Goal: Task Accomplishment & Management: Complete application form

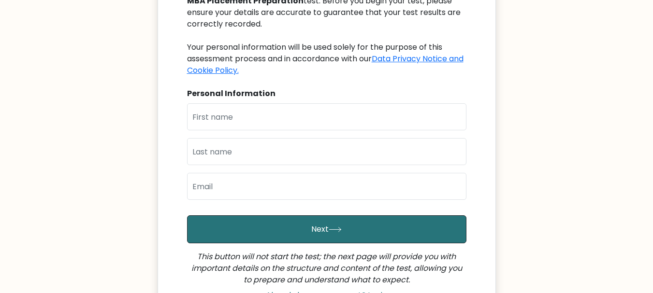
scroll to position [171, 0]
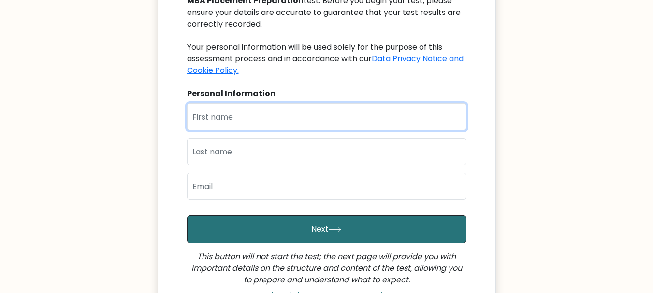
click at [254, 123] on input "text" at bounding box center [326, 116] width 279 height 27
type input "[PERSON_NAME]"
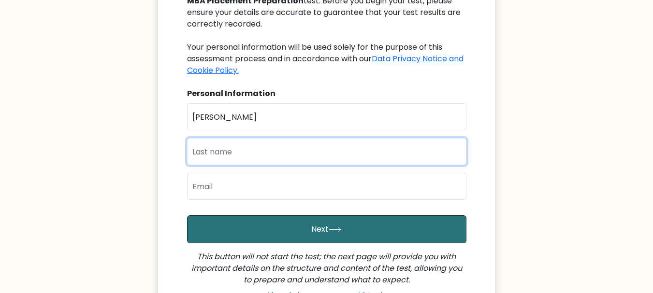
click at [211, 157] on input "text" at bounding box center [326, 151] width 279 height 27
type input "Ghodasara"
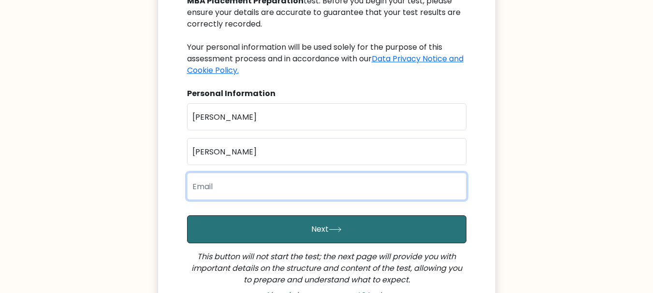
click at [215, 183] on input "email" at bounding box center [326, 186] width 279 height 27
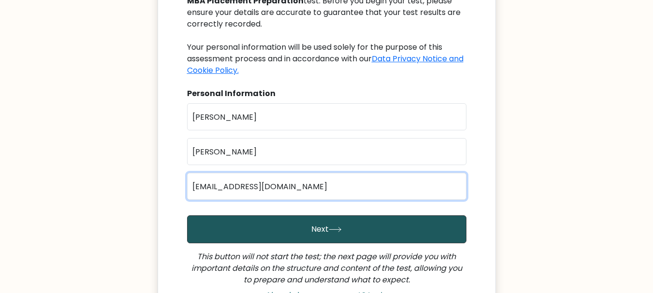
type input "24mba036@charusat.edu.in"
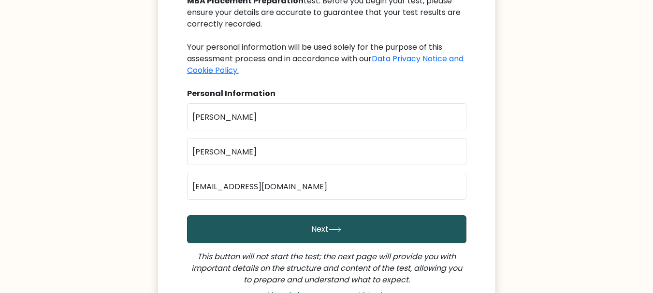
click at [298, 225] on button "Next" at bounding box center [326, 230] width 279 height 28
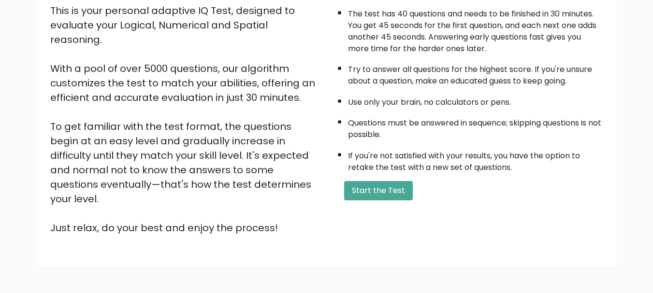
scroll to position [149, 0]
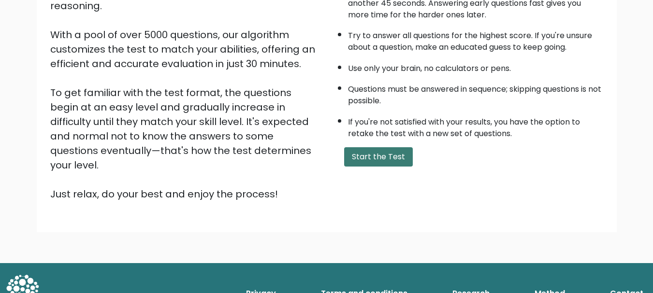
click at [380, 156] on button "Start the Test" at bounding box center [378, 156] width 69 height 19
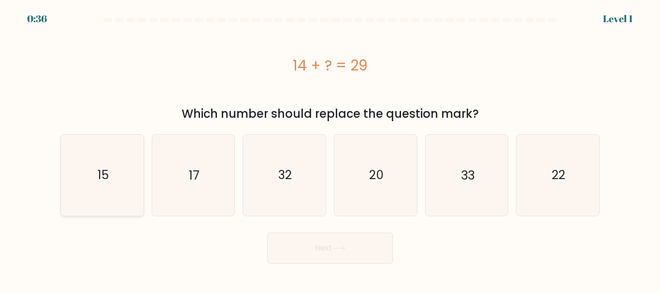
click at [108, 182] on text "15" at bounding box center [102, 175] width 11 height 17
click at [330, 149] on input "a. 15" at bounding box center [330, 148] width 0 height 2
radio input "true"
click at [330, 252] on button "Next" at bounding box center [330, 248] width 126 height 31
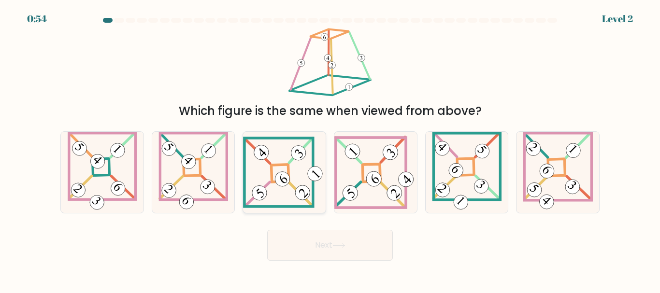
click at [287, 171] on icon at bounding box center [284, 172] width 83 height 71
click at [330, 149] on input "c." at bounding box center [330, 148] width 0 height 2
radio input "true"
click at [334, 245] on button "Next" at bounding box center [330, 245] width 126 height 31
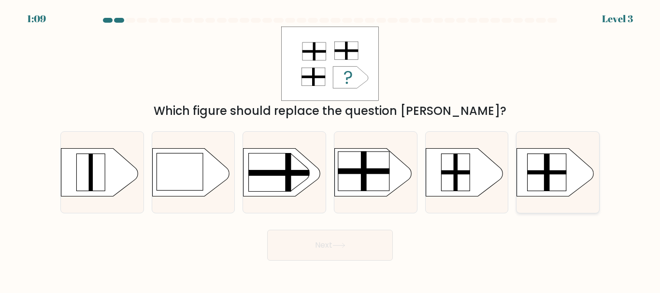
click at [562, 171] on rect at bounding box center [547, 173] width 40 height 4
click at [331, 149] on input "f." at bounding box center [330, 148] width 0 height 2
radio input "true"
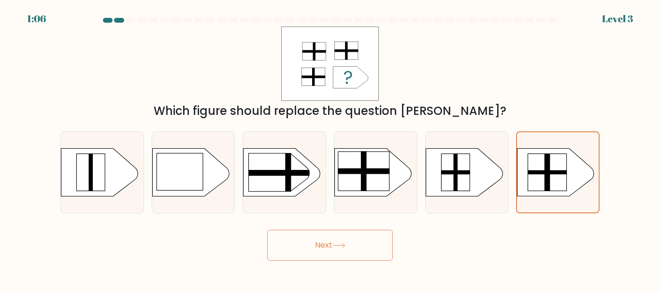
click at [342, 245] on icon at bounding box center [339, 245] width 13 height 5
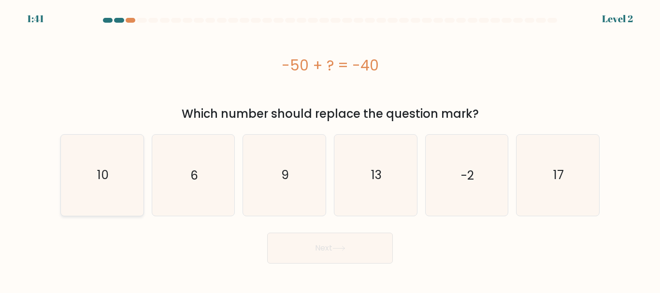
click at [113, 179] on icon "10" at bounding box center [102, 175] width 81 height 81
click at [330, 149] on input "a. 10" at bounding box center [330, 148] width 0 height 2
radio input "true"
click at [337, 253] on button "Next" at bounding box center [330, 248] width 126 height 31
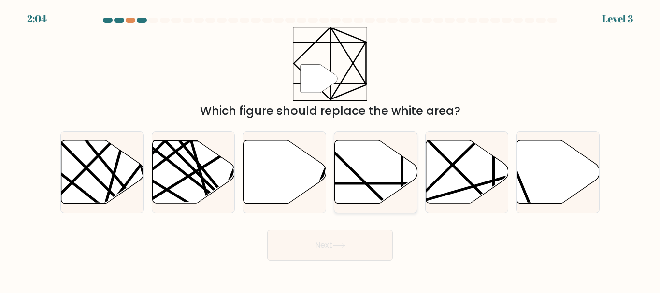
click at [376, 178] on icon at bounding box center [376, 172] width 83 height 63
click at [331, 149] on input "d." at bounding box center [330, 148] width 0 height 2
radio input "true"
click at [324, 248] on button "Next" at bounding box center [330, 245] width 126 height 31
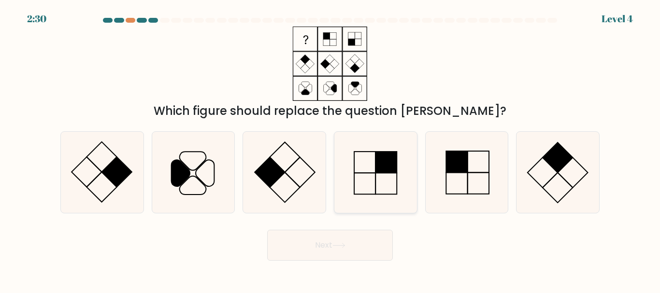
click at [388, 186] on icon at bounding box center [376, 172] width 81 height 81
click at [331, 149] on input "d." at bounding box center [330, 148] width 0 height 2
radio input "true"
click at [330, 243] on button "Next" at bounding box center [330, 245] width 126 height 31
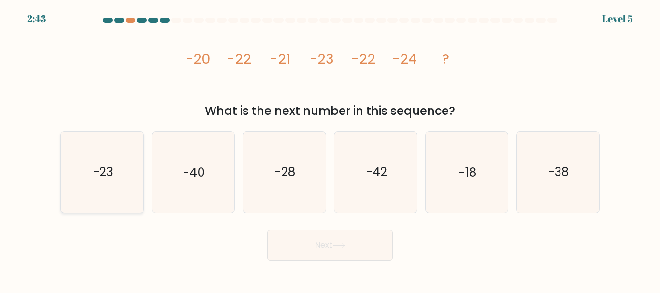
click at [115, 173] on icon "-23" at bounding box center [102, 172] width 81 height 81
click at [330, 149] on input "a. -23" at bounding box center [330, 148] width 0 height 2
radio input "true"
click at [318, 246] on button "Next" at bounding box center [330, 245] width 126 height 31
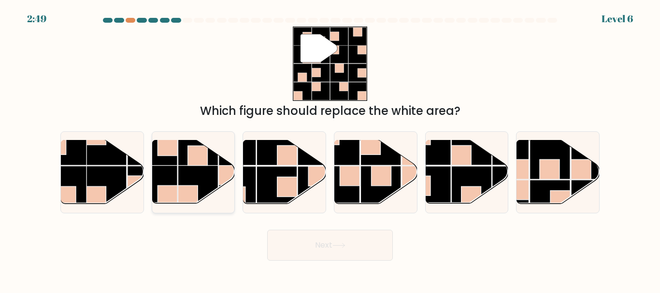
click at [191, 166] on rect at bounding box center [198, 186] width 40 height 40
click at [330, 149] on input "b." at bounding box center [330, 148] width 0 height 2
radio input "true"
click at [358, 244] on button "Next" at bounding box center [330, 245] width 126 height 31
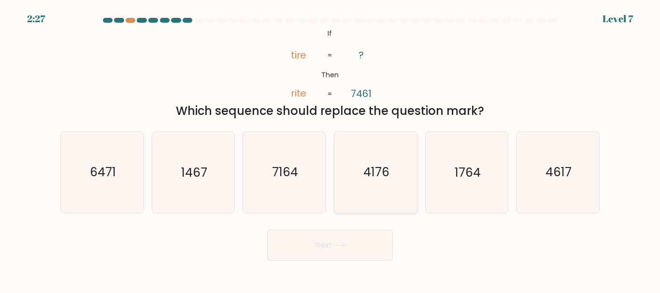
click at [376, 176] on text "4176" at bounding box center [377, 172] width 26 height 17
click at [331, 149] on input "d. 4176" at bounding box center [330, 148] width 0 height 2
radio input "true"
click at [327, 250] on button "Next" at bounding box center [330, 245] width 126 height 31
click at [349, 245] on button "Next" at bounding box center [330, 245] width 126 height 31
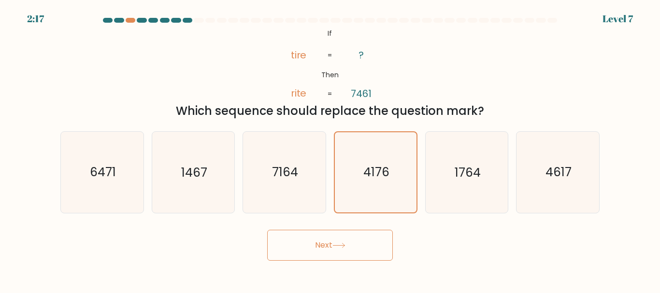
click at [324, 250] on button "Next" at bounding box center [330, 245] width 126 height 31
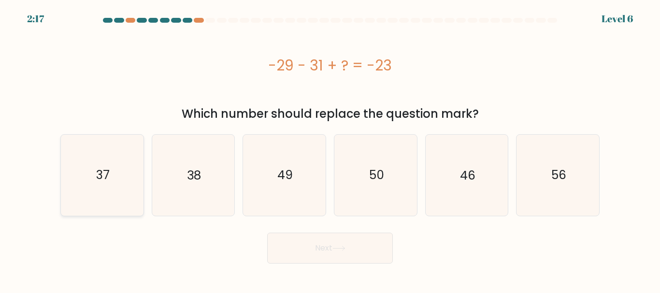
click at [110, 165] on icon "37" at bounding box center [102, 175] width 81 height 81
click at [330, 149] on input "a. 37" at bounding box center [330, 148] width 0 height 2
radio input "true"
click at [352, 247] on button "Next" at bounding box center [330, 248] width 126 height 31
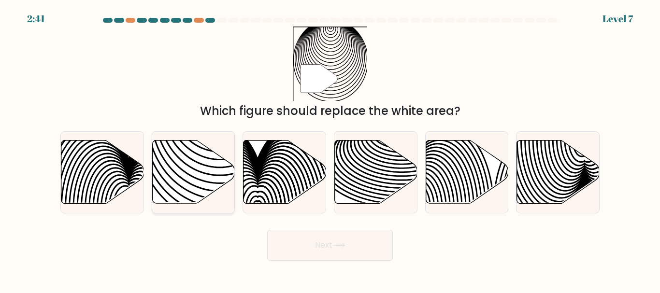
click at [188, 168] on icon at bounding box center [193, 172] width 83 height 63
click at [330, 149] on input "b." at bounding box center [330, 148] width 0 height 2
radio input "true"
click at [324, 244] on button "Next" at bounding box center [330, 245] width 126 height 31
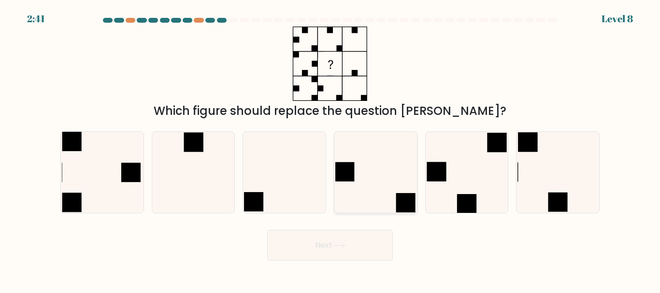
click at [379, 165] on icon at bounding box center [376, 172] width 81 height 81
click at [331, 149] on input "d." at bounding box center [330, 148] width 0 height 2
radio input "true"
click at [334, 247] on button "Next" at bounding box center [330, 245] width 126 height 31
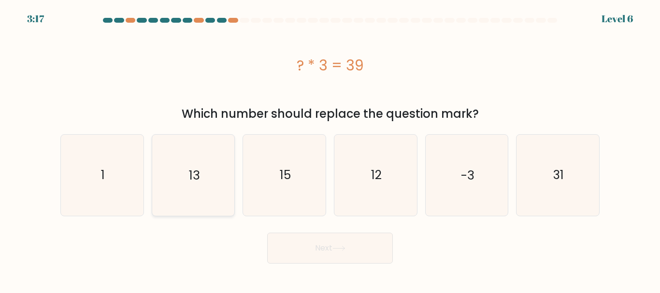
click at [217, 170] on icon "13" at bounding box center [193, 175] width 81 height 81
click at [330, 149] on input "b. 13" at bounding box center [330, 148] width 0 height 2
radio input "true"
click at [358, 245] on button "Next" at bounding box center [330, 248] width 126 height 31
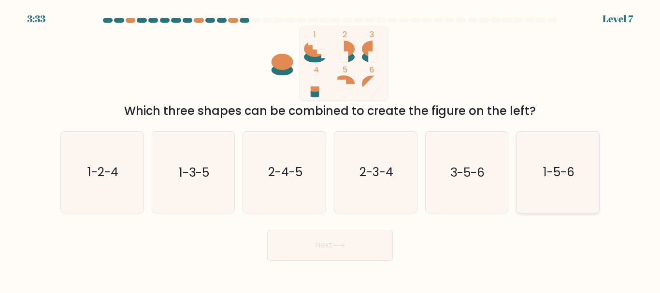
click at [547, 176] on text "1-5-6" at bounding box center [558, 172] width 31 height 17
click at [331, 149] on input "f. 1-5-6" at bounding box center [330, 148] width 0 height 2
radio input "true"
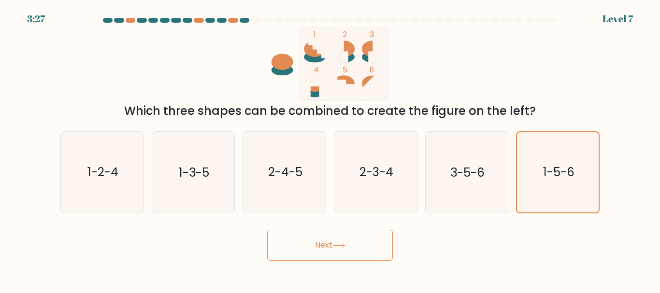
click at [336, 250] on button "Next" at bounding box center [330, 245] width 126 height 31
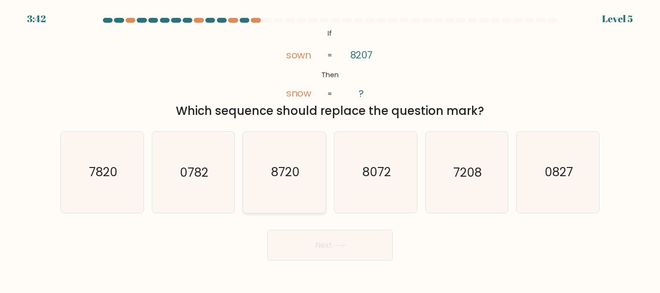
click at [280, 179] on text "8720" at bounding box center [285, 172] width 29 height 17
click at [330, 149] on input "c. 8720" at bounding box center [330, 148] width 0 height 2
radio input "true"
click at [340, 243] on icon at bounding box center [339, 245] width 13 height 5
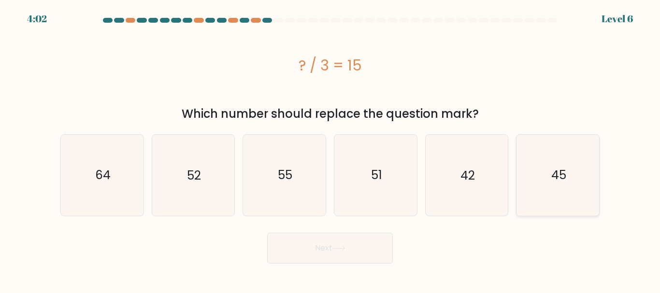
click at [546, 172] on icon "45" at bounding box center [558, 175] width 81 height 81
click at [331, 149] on input "f. 45" at bounding box center [330, 148] width 0 height 2
radio input "true"
click at [341, 243] on button "Next" at bounding box center [330, 248] width 126 height 31
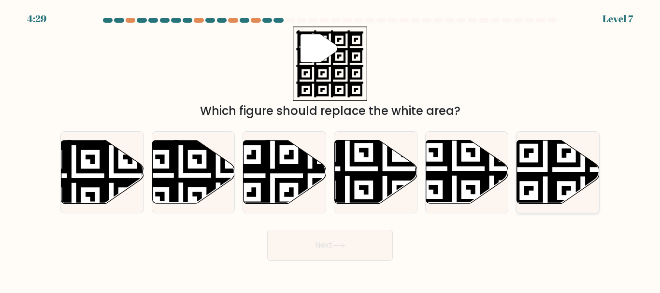
click at [561, 161] on icon at bounding box center [558, 172] width 83 height 63
click at [331, 149] on input "f." at bounding box center [330, 148] width 0 height 2
radio input "true"
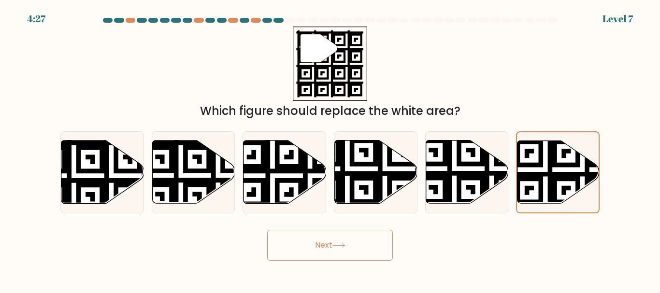
click at [336, 243] on icon at bounding box center [339, 245] width 13 height 5
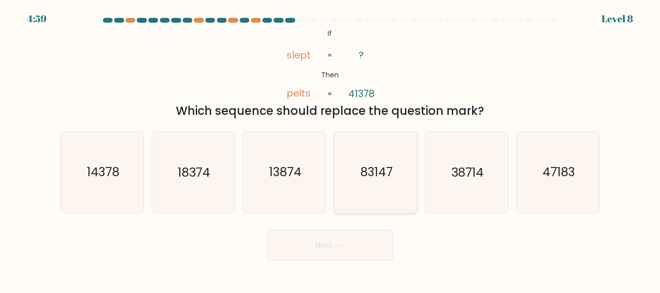
click at [366, 176] on text "83147" at bounding box center [376, 172] width 32 height 17
click at [331, 149] on input "d. 83147" at bounding box center [330, 148] width 0 height 2
radio input "true"
click at [333, 247] on button "Next" at bounding box center [330, 245] width 126 height 31
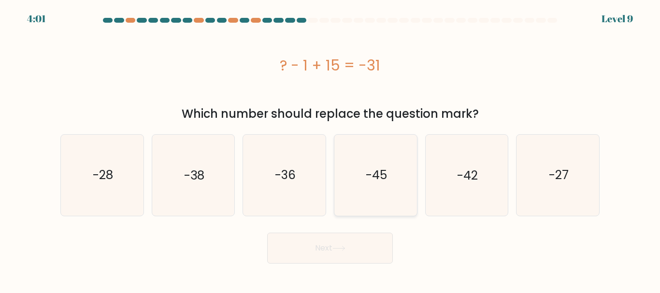
click at [379, 167] on text "-45" at bounding box center [376, 175] width 21 height 17
click at [331, 149] on input "d. -45" at bounding box center [330, 148] width 0 height 2
radio input "true"
click at [330, 254] on button "Next" at bounding box center [330, 248] width 126 height 31
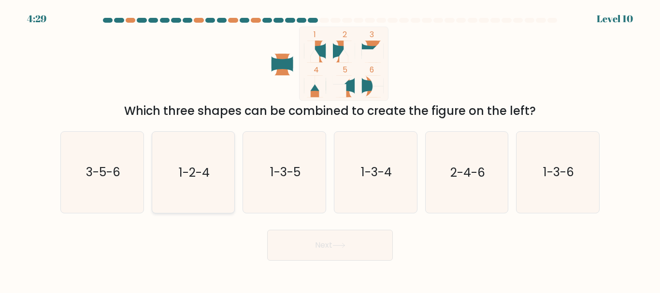
click at [200, 174] on text "1-2-4" at bounding box center [194, 172] width 31 height 17
click at [330, 149] on input "b. 1-2-4" at bounding box center [330, 148] width 0 height 2
radio input "true"
click at [327, 244] on button "Next" at bounding box center [330, 245] width 126 height 31
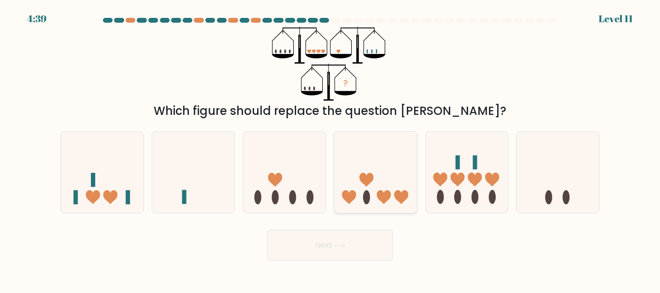
click at [396, 175] on icon at bounding box center [376, 172] width 83 height 68
click at [331, 149] on input "d." at bounding box center [330, 148] width 0 height 2
radio input "true"
click at [328, 250] on button "Next" at bounding box center [330, 245] width 126 height 31
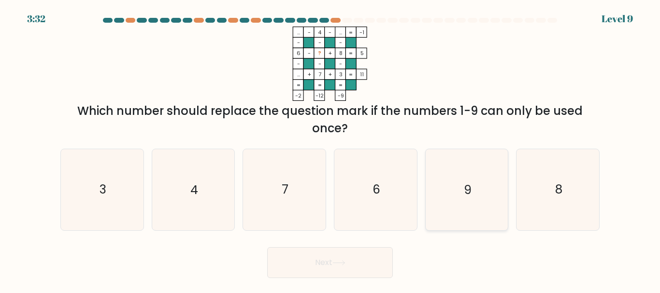
click at [460, 180] on icon "9" at bounding box center [466, 189] width 81 height 81
click at [331, 149] on input "e. 9" at bounding box center [330, 148] width 0 height 2
radio input "true"
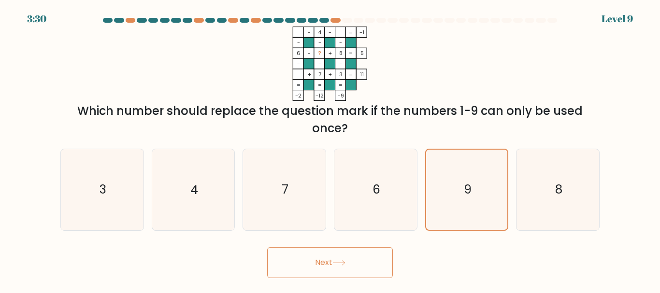
click at [306, 265] on button "Next" at bounding box center [330, 263] width 126 height 31
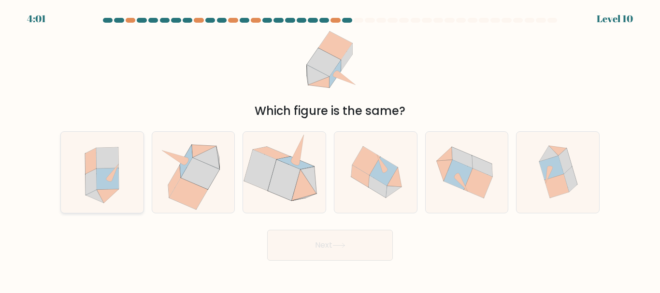
click at [105, 174] on icon at bounding box center [108, 179] width 22 height 21
click at [330, 149] on input "a." at bounding box center [330, 148] width 0 height 2
radio input "true"
click at [339, 249] on button "Next" at bounding box center [330, 245] width 126 height 31
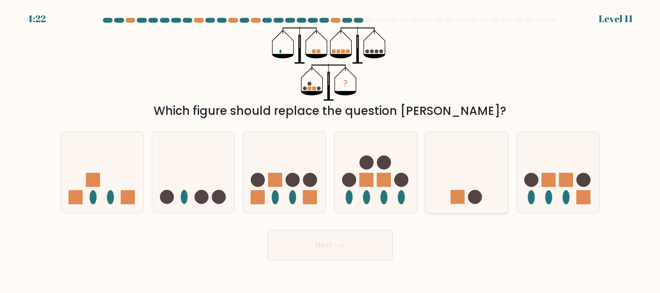
click at [459, 165] on icon at bounding box center [467, 172] width 83 height 68
click at [331, 149] on input "e." at bounding box center [330, 148] width 0 height 2
radio input "true"
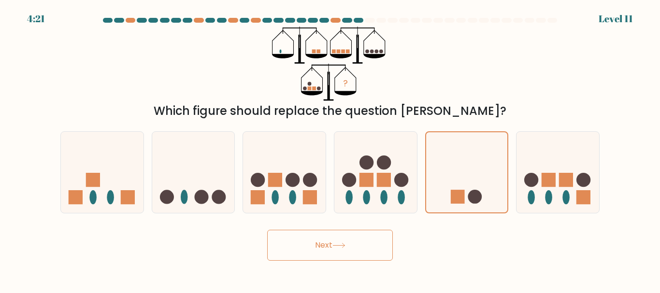
click at [334, 247] on button "Next" at bounding box center [330, 245] width 126 height 31
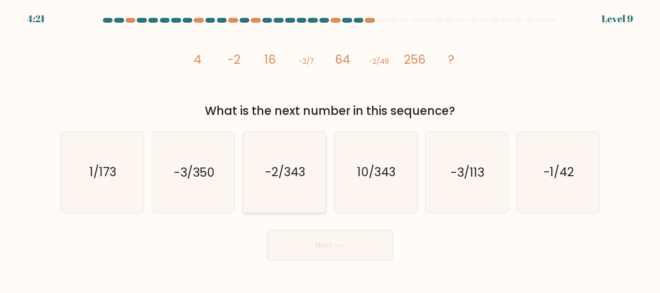
click at [305, 180] on text "-2/343" at bounding box center [285, 172] width 40 height 17
click at [330, 149] on input "c. -2/343" at bounding box center [330, 148] width 0 height 2
radio input "true"
click at [340, 248] on icon at bounding box center [339, 245] width 13 height 5
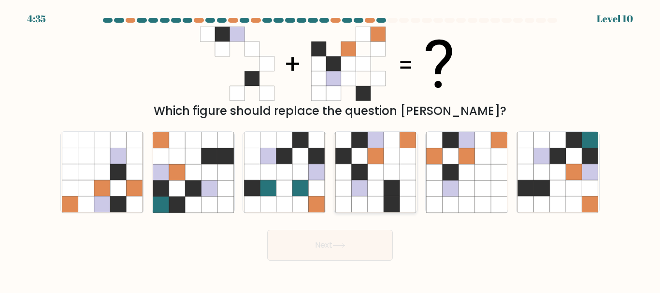
click at [399, 184] on icon at bounding box center [392, 189] width 16 height 16
click at [331, 149] on input "d." at bounding box center [330, 148] width 0 height 2
radio input "true"
click at [324, 249] on button "Next" at bounding box center [330, 245] width 126 height 31
click at [332, 239] on button "Next" at bounding box center [330, 245] width 126 height 31
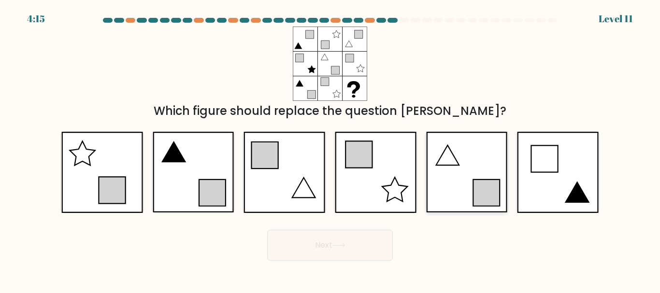
click at [467, 170] on icon at bounding box center [466, 172] width 81 height 81
click at [331, 149] on input "e." at bounding box center [330, 148] width 0 height 2
radio input "true"
click at [323, 243] on button "Next" at bounding box center [330, 245] width 126 height 31
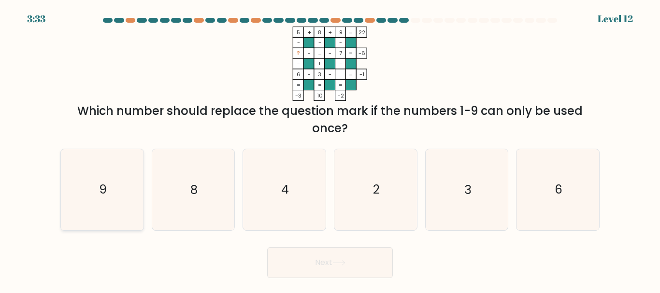
click at [118, 211] on icon "9" at bounding box center [102, 189] width 81 height 81
click at [330, 149] on input "a. 9" at bounding box center [330, 148] width 0 height 2
radio input "true"
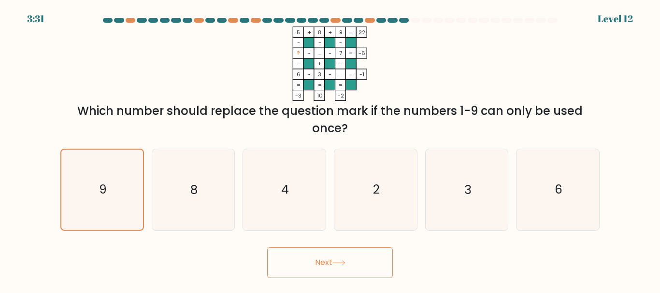
click at [341, 267] on button "Next" at bounding box center [330, 263] width 126 height 31
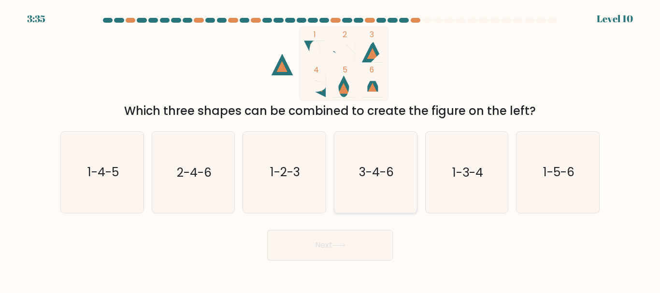
click at [378, 172] on text "3-4-6" at bounding box center [376, 172] width 35 height 17
click at [331, 149] on input "d. 3-4-6" at bounding box center [330, 148] width 0 height 2
radio input "true"
click at [291, 162] on icon "1-2-3" at bounding box center [284, 172] width 81 height 81
click at [330, 149] on input "c. 1-2-3" at bounding box center [330, 148] width 0 height 2
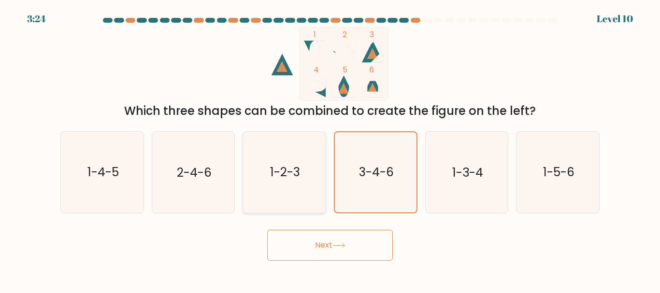
radio input "true"
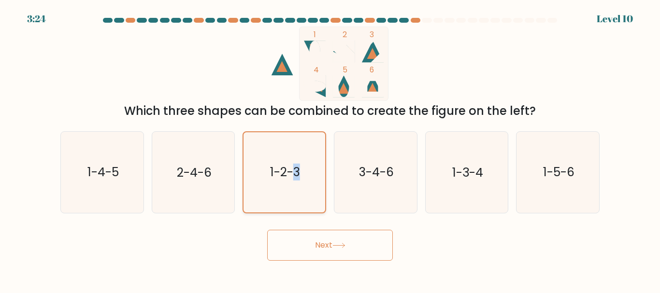
click at [291, 162] on icon "1-2-3" at bounding box center [285, 172] width 80 height 80
click at [330, 149] on input "c. 1-2-3" at bounding box center [330, 148] width 0 height 2
click at [355, 245] on button "Next" at bounding box center [330, 245] width 126 height 31
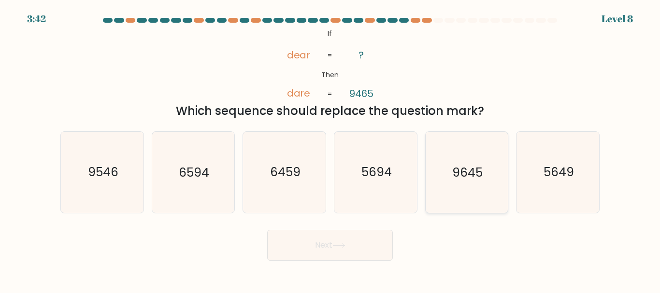
click at [465, 186] on icon "9645" at bounding box center [466, 172] width 81 height 81
click at [331, 149] on input "e. 9645" at bounding box center [330, 148] width 0 height 2
radio input "true"
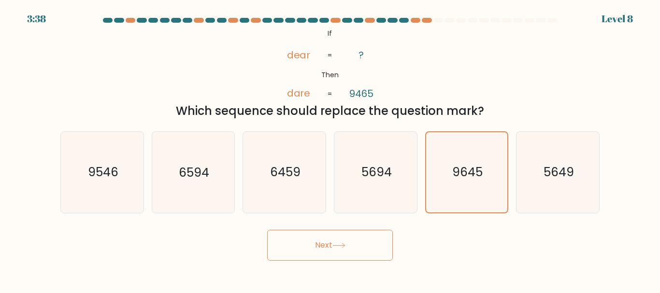
click at [333, 254] on button "Next" at bounding box center [330, 245] width 126 height 31
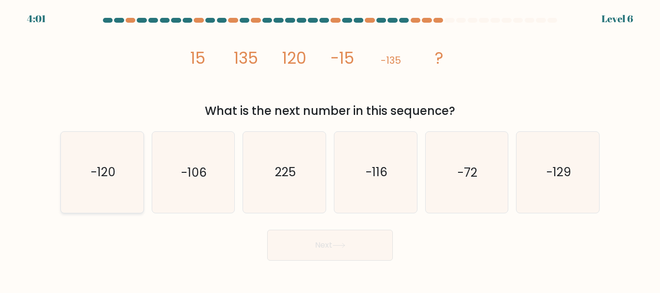
click at [119, 178] on icon "-120" at bounding box center [102, 172] width 81 height 81
click at [330, 149] on input "a. -120" at bounding box center [330, 148] width 0 height 2
radio input "true"
click at [323, 246] on button "Next" at bounding box center [330, 245] width 126 height 31
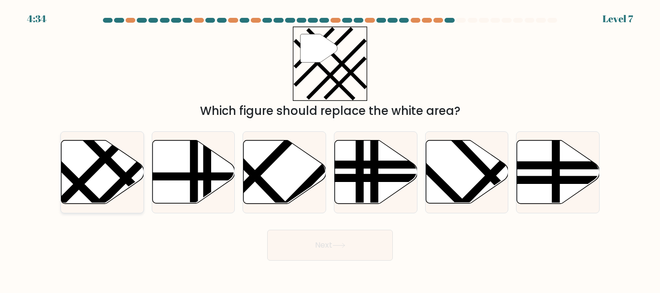
click at [79, 174] on icon at bounding box center [102, 172] width 83 height 63
click at [330, 149] on input "a." at bounding box center [330, 148] width 0 height 2
radio input "true"
click at [330, 249] on button "Next" at bounding box center [330, 245] width 126 height 31
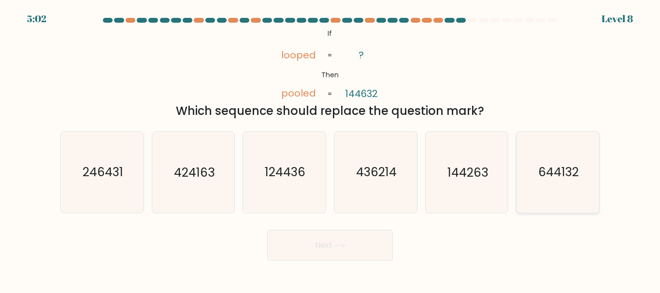
click at [548, 180] on text "644132" at bounding box center [559, 172] width 41 height 17
click at [331, 149] on input "f. 644132" at bounding box center [330, 148] width 0 height 2
radio input "true"
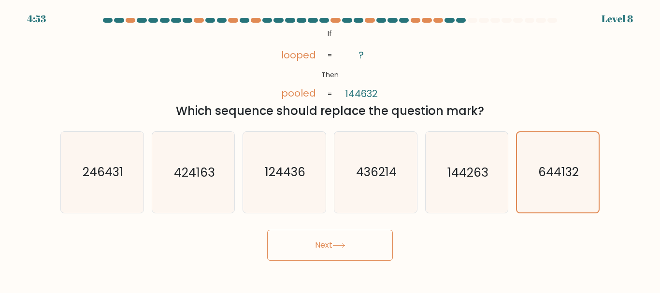
click at [328, 241] on button "Next" at bounding box center [330, 245] width 126 height 31
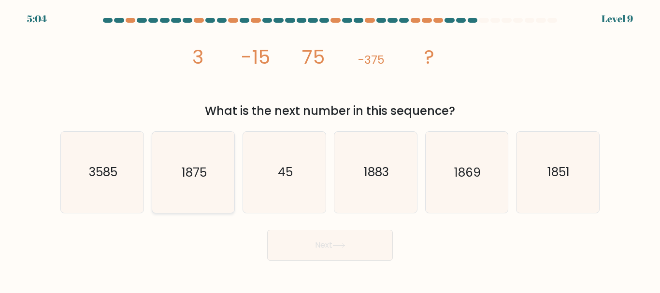
click at [217, 173] on icon "1875" at bounding box center [193, 172] width 81 height 81
click at [330, 149] on input "b. 1875" at bounding box center [330, 148] width 0 height 2
radio input "true"
click at [353, 249] on button "Next" at bounding box center [330, 245] width 126 height 31
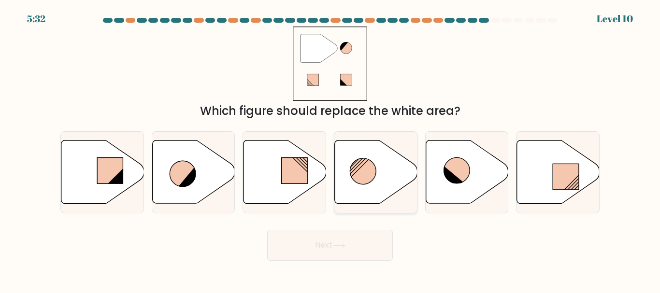
click at [370, 183] on icon at bounding box center [376, 172] width 83 height 63
click at [331, 149] on input "d." at bounding box center [330, 148] width 0 height 2
radio input "true"
click at [340, 246] on icon at bounding box center [339, 246] width 12 height 4
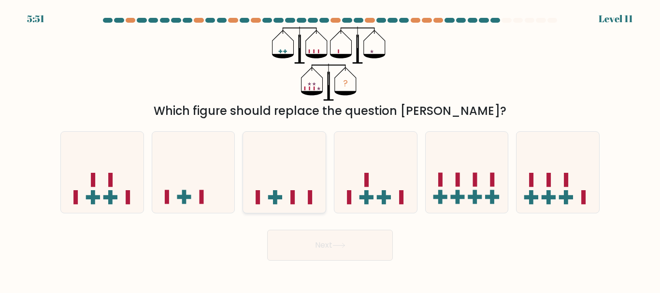
click at [269, 179] on icon at bounding box center [284, 172] width 83 height 68
click at [330, 149] on input "c." at bounding box center [330, 148] width 0 height 2
radio input "true"
click at [329, 246] on button "Next" at bounding box center [330, 245] width 126 height 31
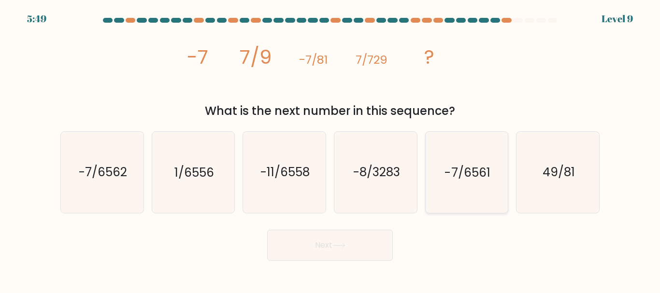
click at [467, 193] on icon "-7/6561" at bounding box center [466, 172] width 81 height 81
click at [331, 149] on input "e. -7/6561" at bounding box center [330, 148] width 0 height 2
radio input "true"
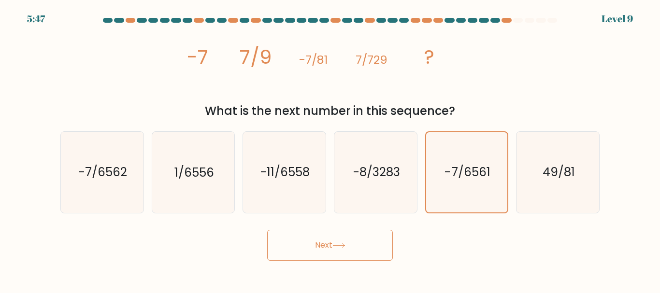
click at [332, 243] on button "Next" at bounding box center [330, 245] width 126 height 31
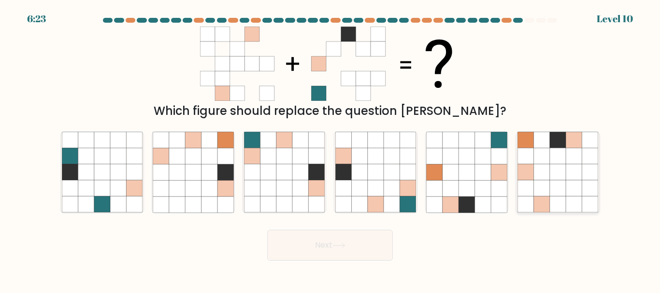
click at [576, 151] on icon at bounding box center [574, 156] width 16 height 16
click at [331, 149] on input "f." at bounding box center [330, 148] width 0 height 2
radio input "true"
click at [355, 239] on button "Next" at bounding box center [330, 245] width 126 height 31
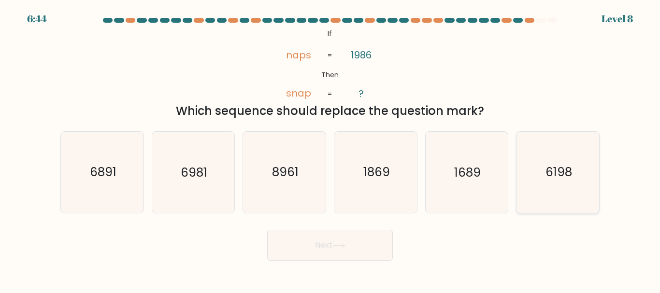
click at [558, 183] on icon "6198" at bounding box center [558, 172] width 81 height 81
click at [331, 149] on input "f. 6198" at bounding box center [330, 148] width 0 height 2
radio input "true"
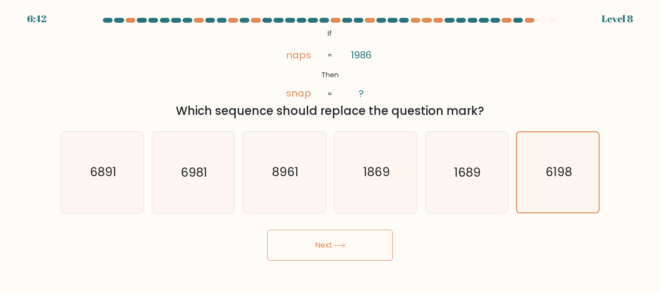
click at [327, 248] on button "Next" at bounding box center [330, 245] width 126 height 31
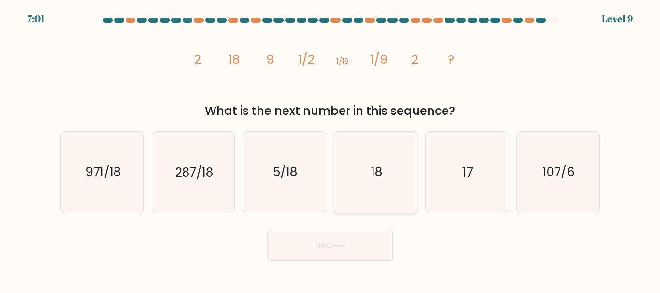
click at [362, 180] on icon "18" at bounding box center [376, 172] width 81 height 81
click at [331, 149] on input "d. 18" at bounding box center [330, 148] width 0 height 2
radio input "true"
click at [346, 243] on icon at bounding box center [339, 245] width 13 height 5
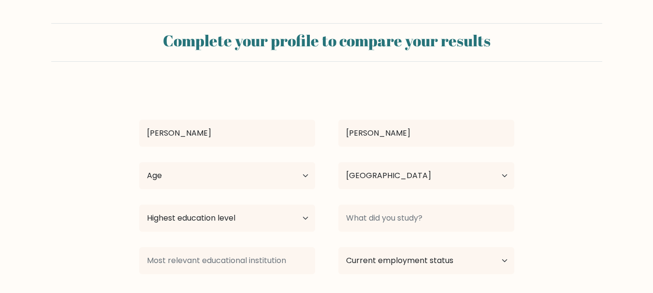
select select "IN"
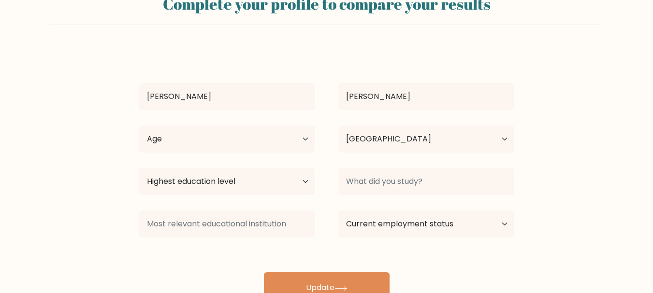
scroll to position [39, 0]
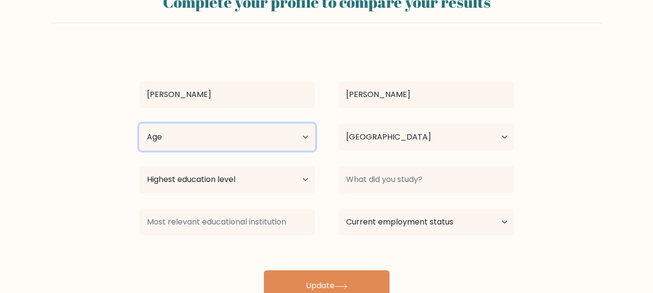
click at [307, 133] on select "Age Under [DEMOGRAPHIC_DATA] [DEMOGRAPHIC_DATA] [DEMOGRAPHIC_DATA] [DEMOGRAPHIC…" at bounding box center [227, 137] width 176 height 27
select select "18_24"
click at [139, 124] on select "Age Under [DEMOGRAPHIC_DATA] [DEMOGRAPHIC_DATA] [DEMOGRAPHIC_DATA] [DEMOGRAPHIC…" at bounding box center [227, 137] width 176 height 27
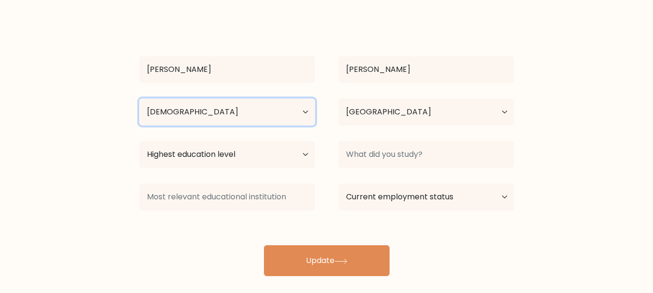
scroll to position [66, 0]
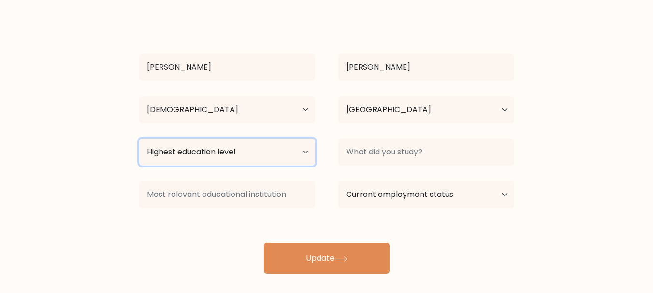
click at [294, 153] on select "Highest education level No schooling Primary Lower Secondary Upper Secondary Oc…" at bounding box center [227, 152] width 176 height 27
select select "masters_degree"
click at [139, 139] on select "Highest education level No schooling Primary Lower Secondary Upper Secondary Oc…" at bounding box center [227, 152] width 176 height 27
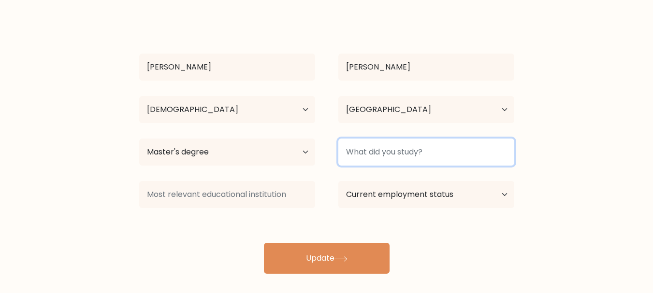
click at [441, 156] on input at bounding box center [426, 152] width 176 height 27
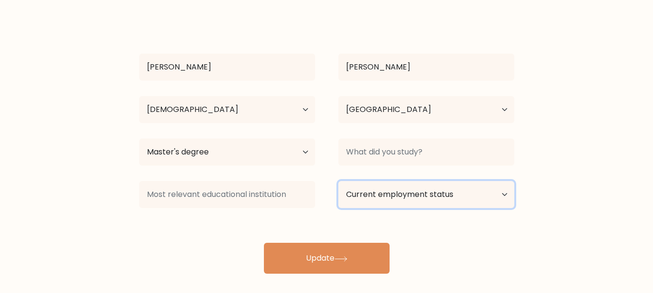
click at [384, 193] on select "Current employment status Employed Student Retired Other / prefer not to answer" at bounding box center [426, 194] width 176 height 27
select select "student"
click at [338, 181] on select "Current employment status Employed Student Retired Other / prefer not to answer" at bounding box center [426, 194] width 176 height 27
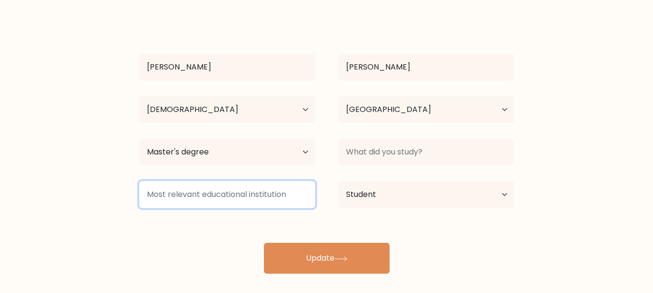
click at [285, 193] on input at bounding box center [227, 194] width 176 height 27
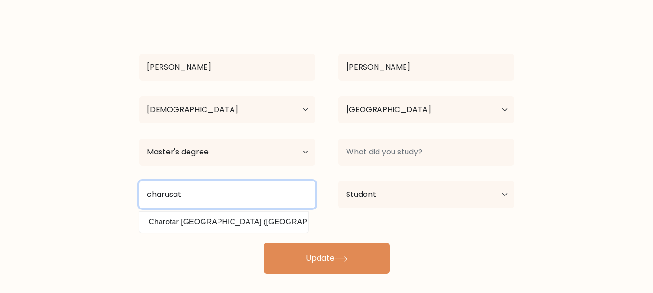
scroll to position [73, 0]
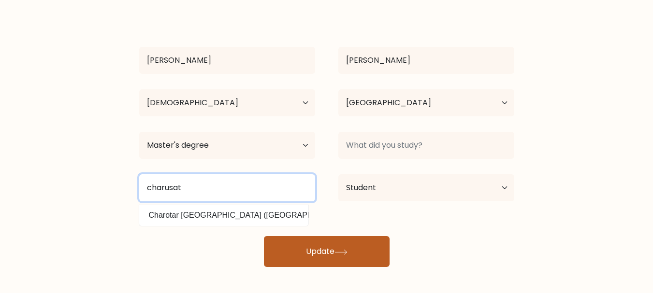
type input "charusat"
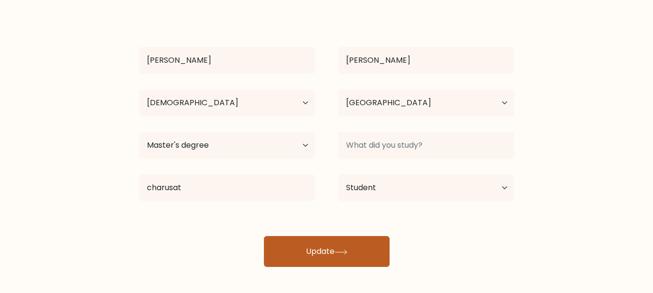
click at [329, 249] on button "Update" at bounding box center [327, 251] width 126 height 31
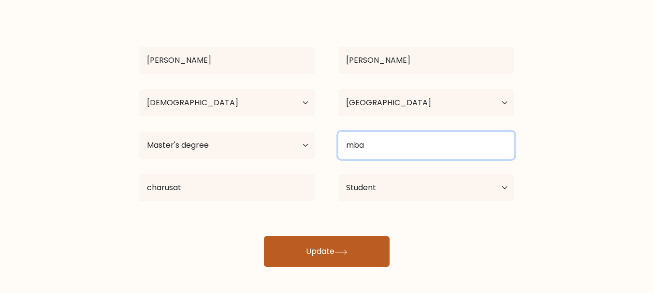
type input "mba"
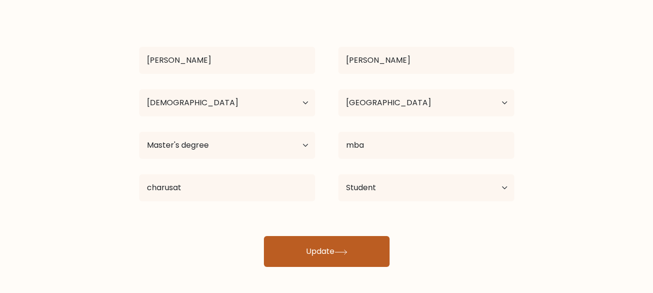
click at [363, 247] on button "Update" at bounding box center [327, 251] width 126 height 31
